Goal: Information Seeking & Learning: Learn about a topic

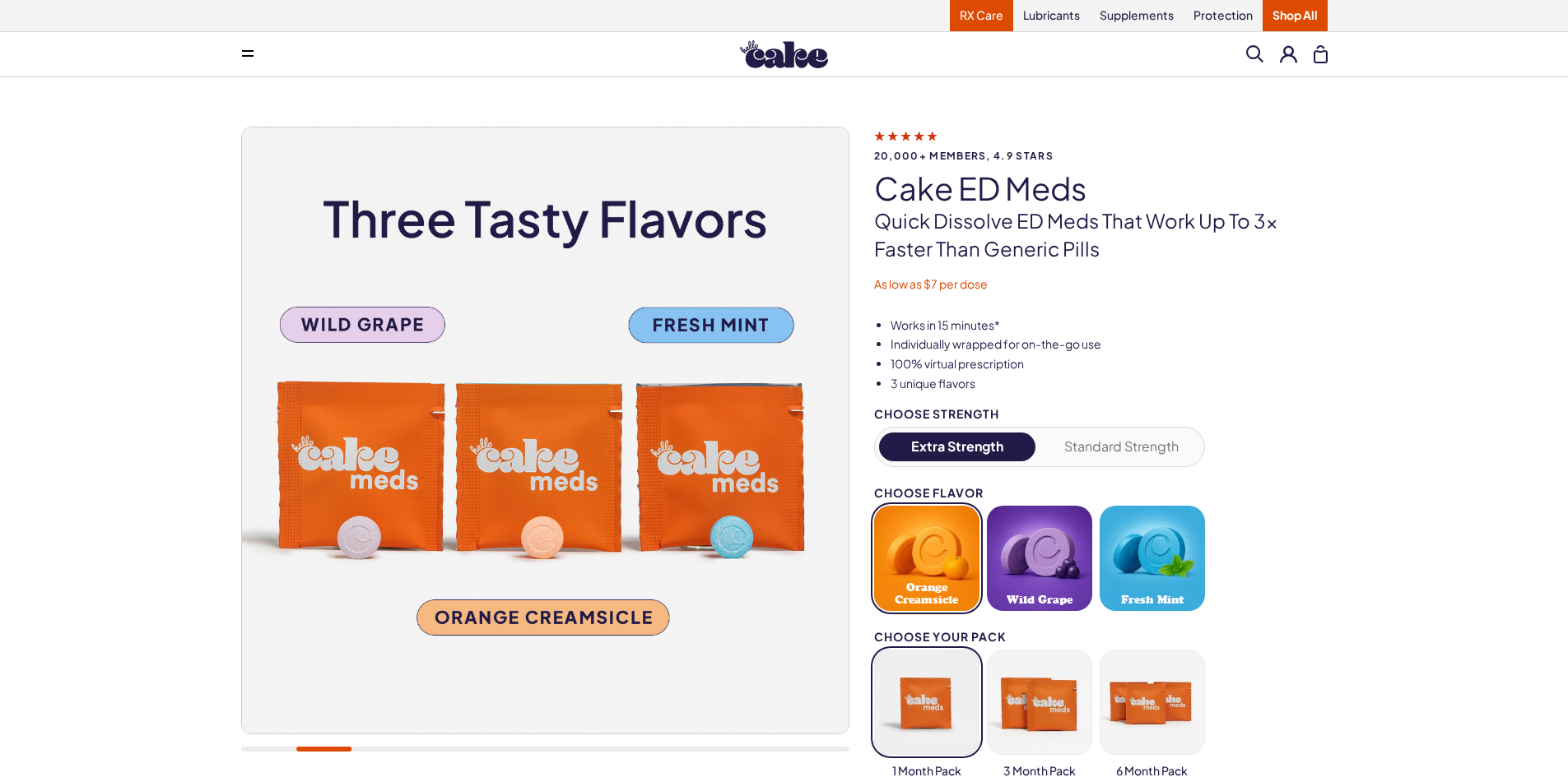
click at [961, 21] on link "RX Care" at bounding box center [981, 16] width 63 height 32
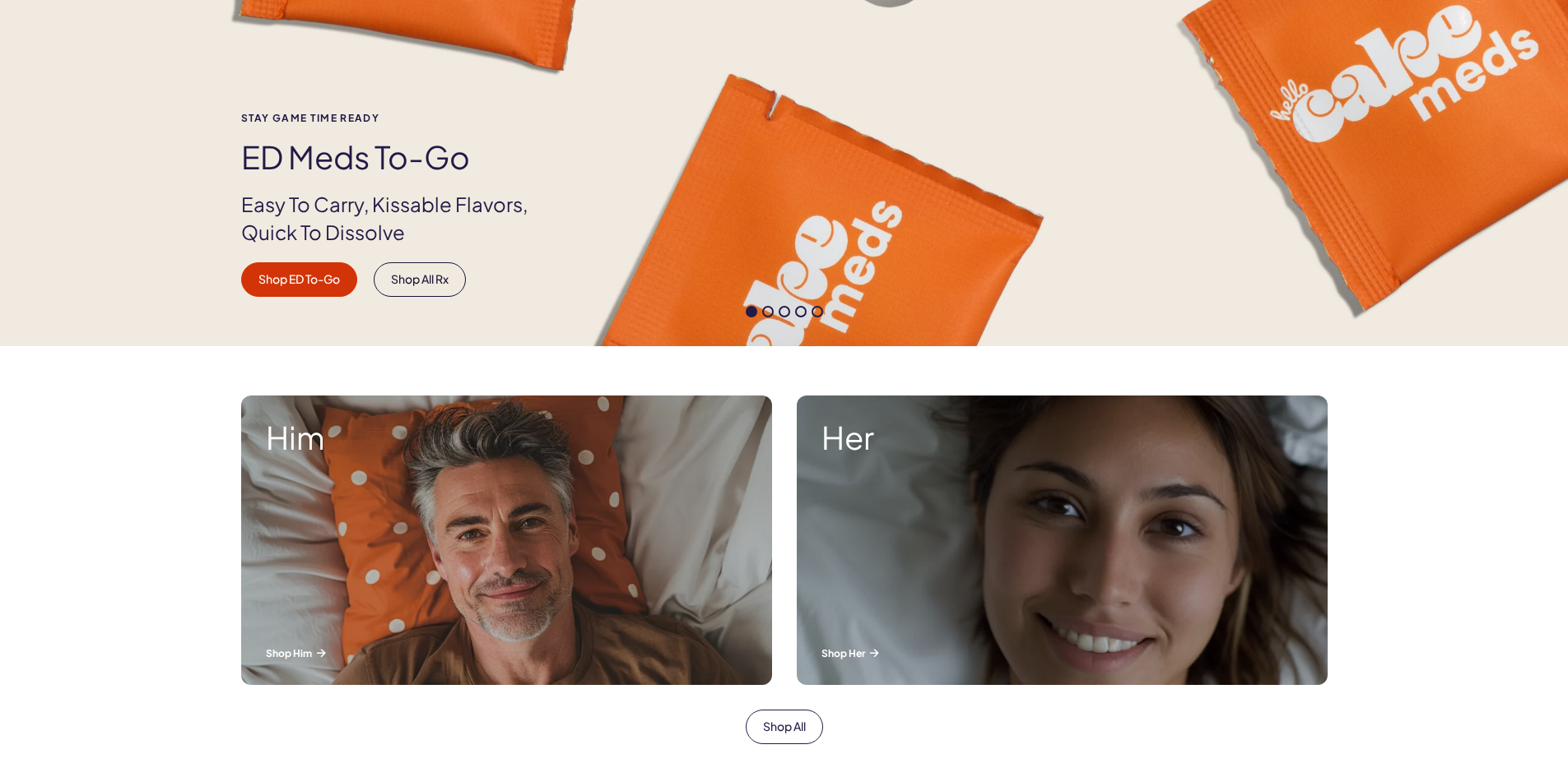
scroll to position [247, 0]
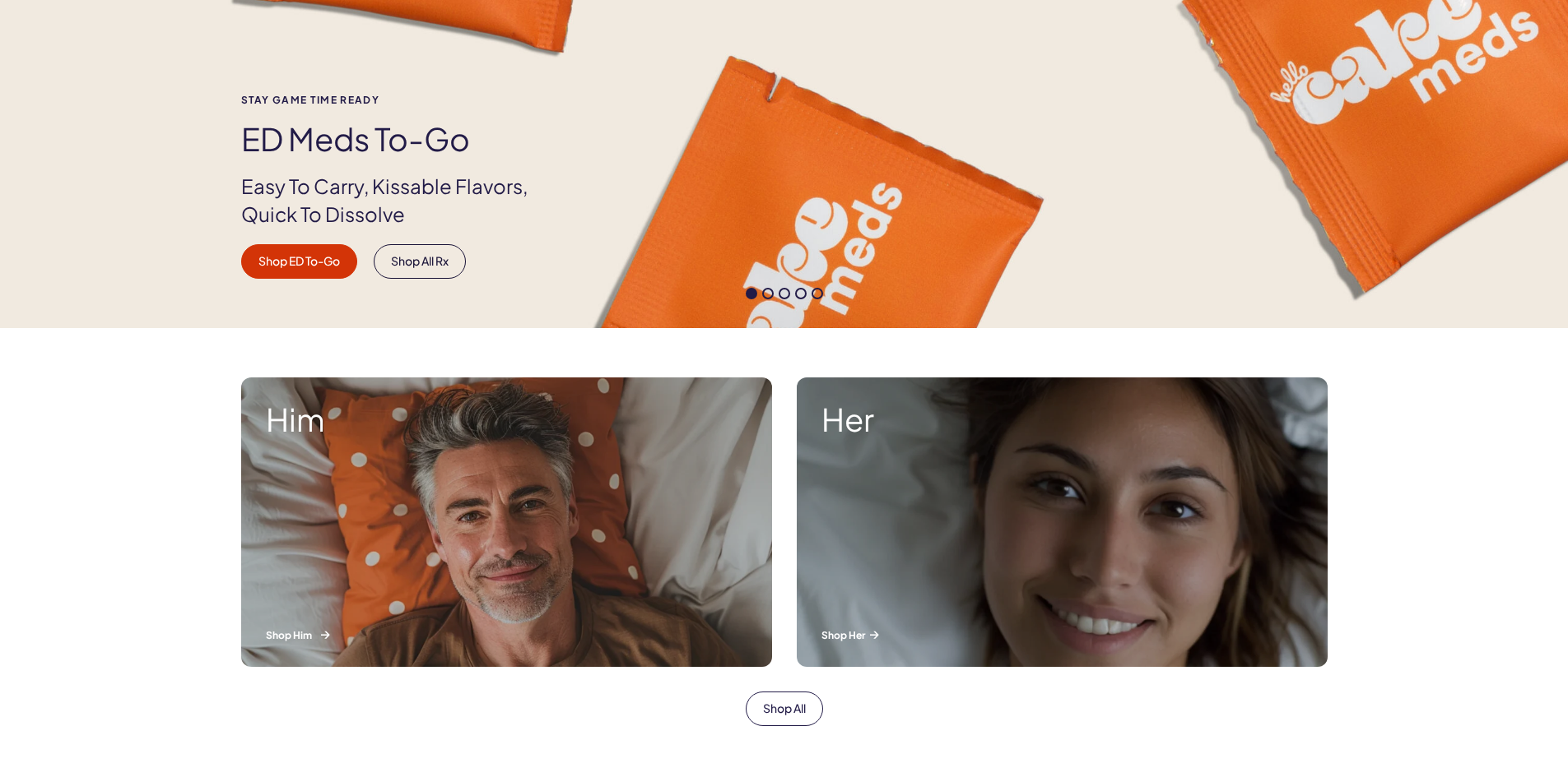
click at [345, 418] on strong "Him" at bounding box center [507, 419] width 481 height 34
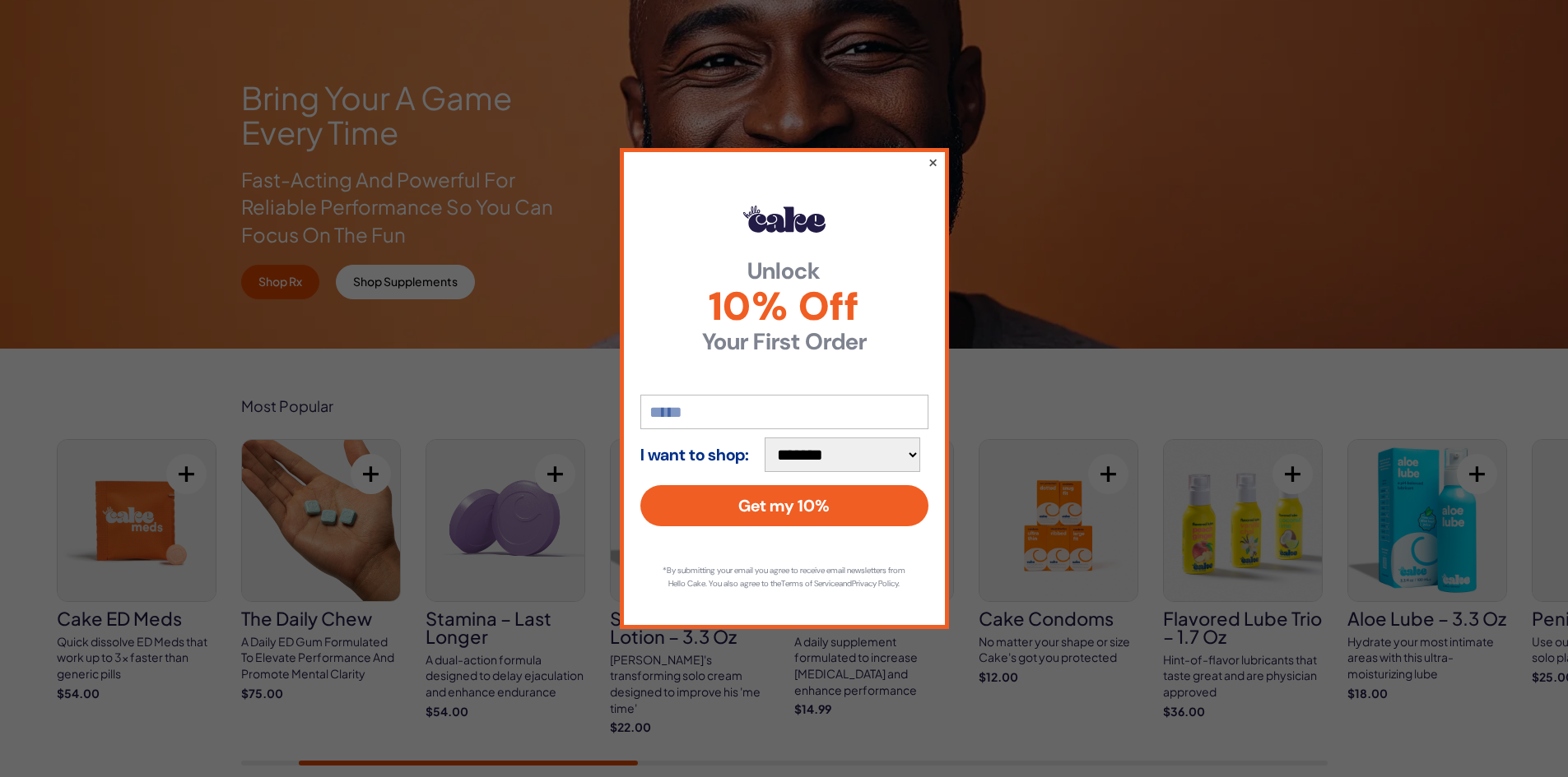
click at [937, 158] on button "×" at bounding box center [931, 162] width 10 height 20
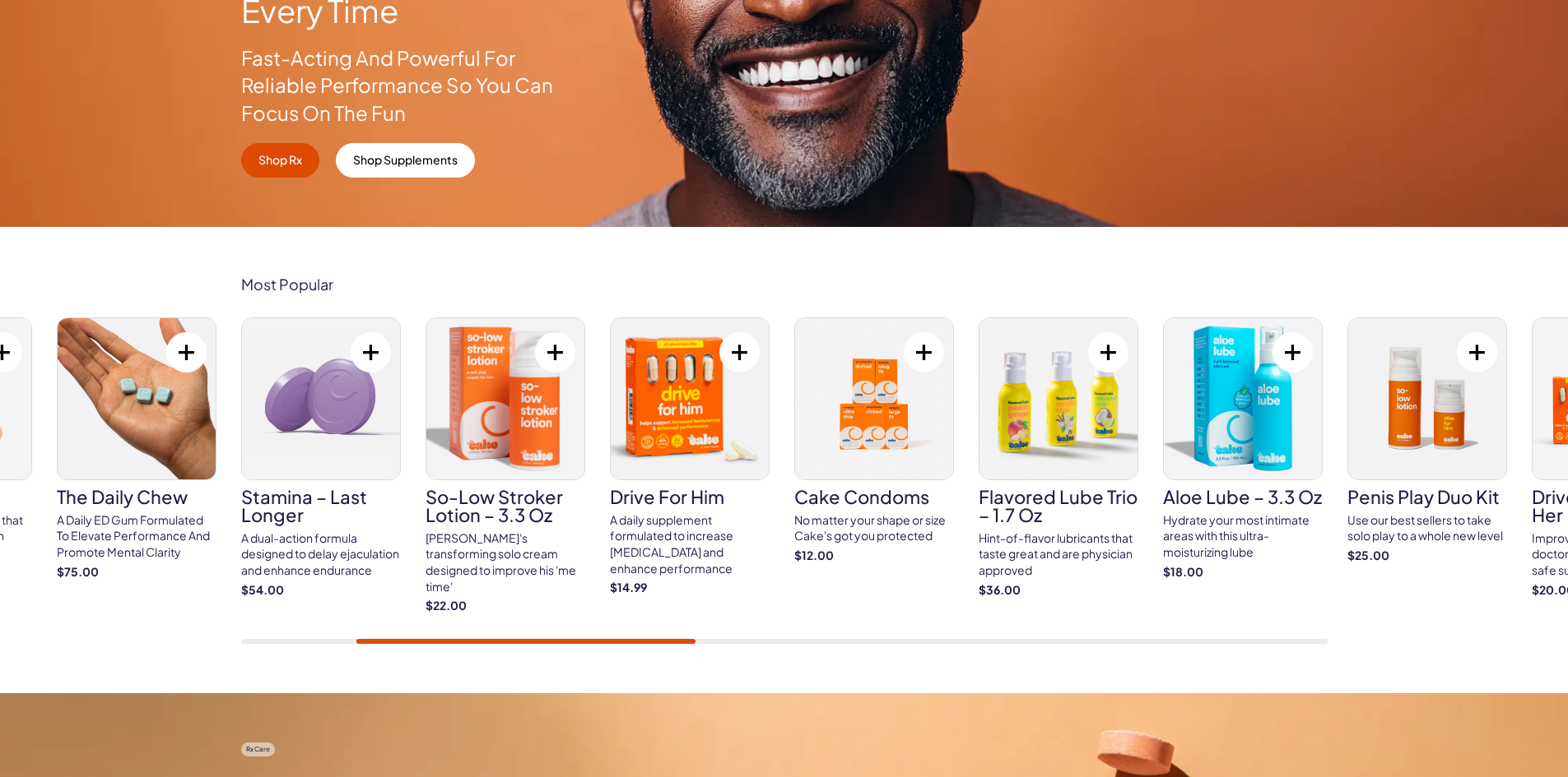
scroll to position [576, 0]
